Goal: Task Accomplishment & Management: Manage account settings

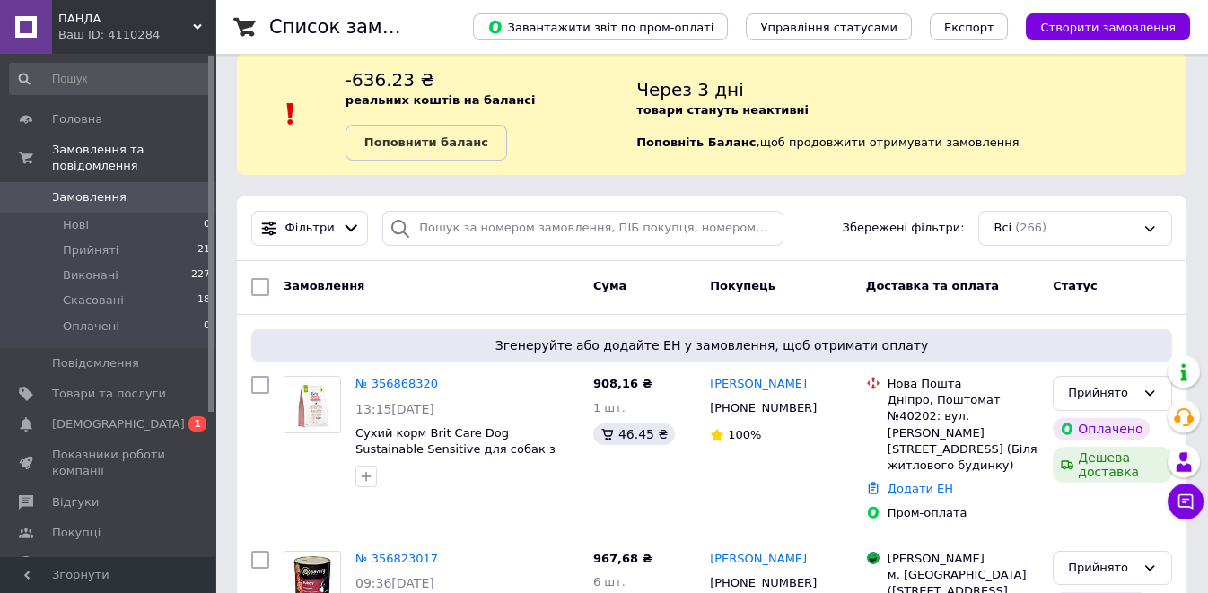
scroll to position [25, 0]
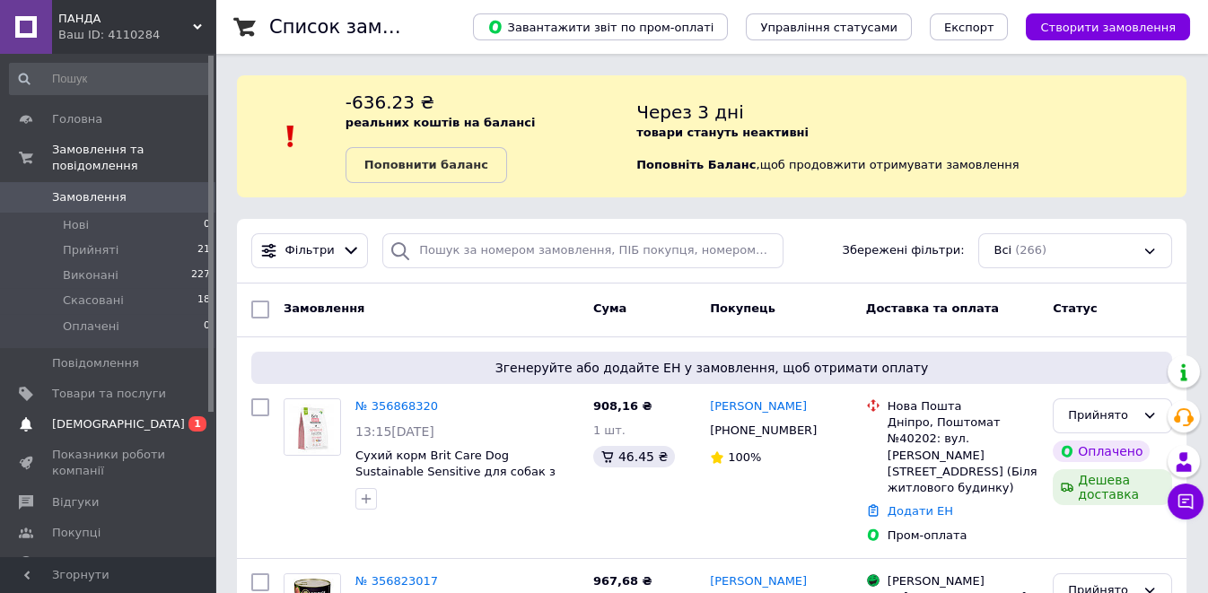
click at [154, 416] on span "[DEMOGRAPHIC_DATA]" at bounding box center [109, 424] width 114 height 16
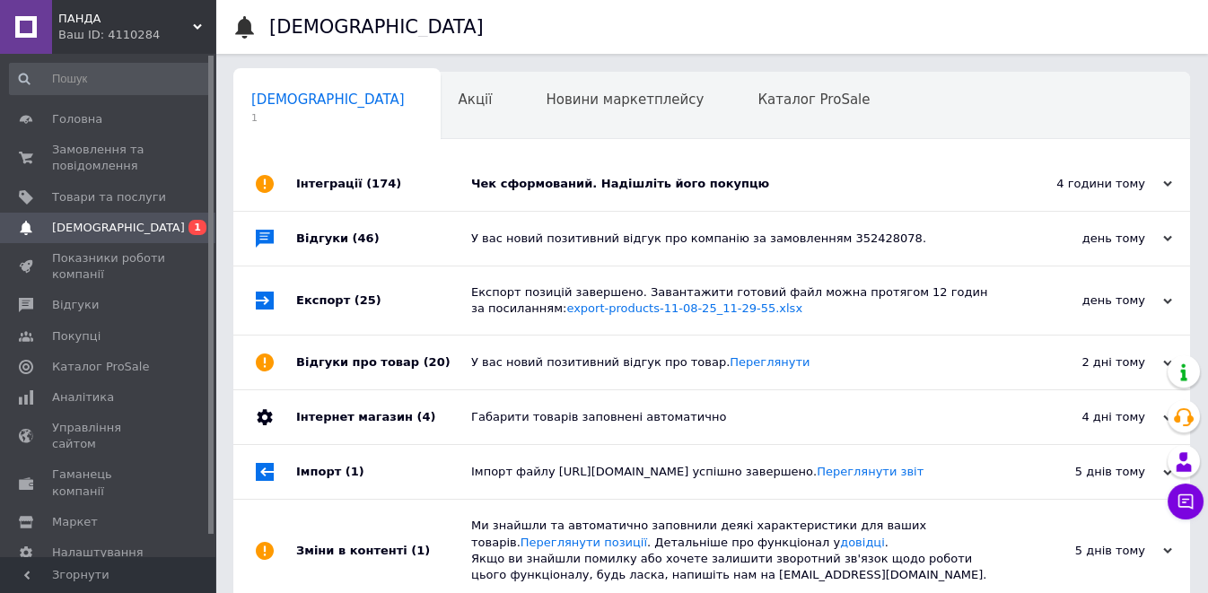
click at [660, 184] on div "Чек сформований. Надішліть його покупцю" at bounding box center [731, 184] width 521 height 16
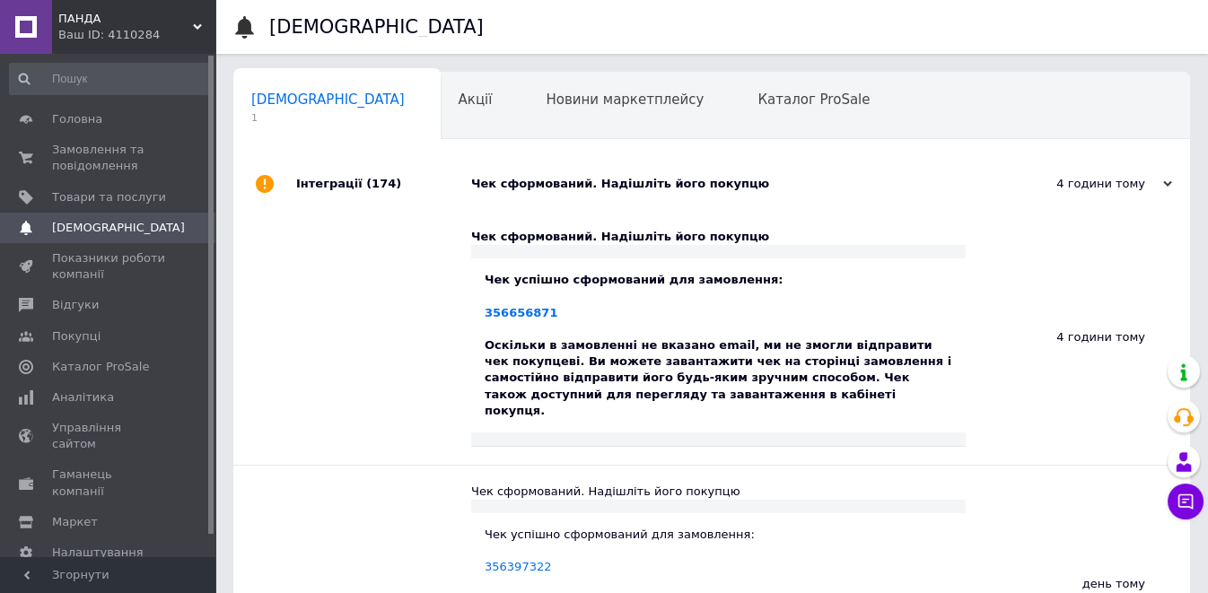
click at [660, 184] on div "Чек сформований. Надішліть його покупцю" at bounding box center [731, 184] width 521 height 16
